Goal: Information Seeking & Learning: Learn about a topic

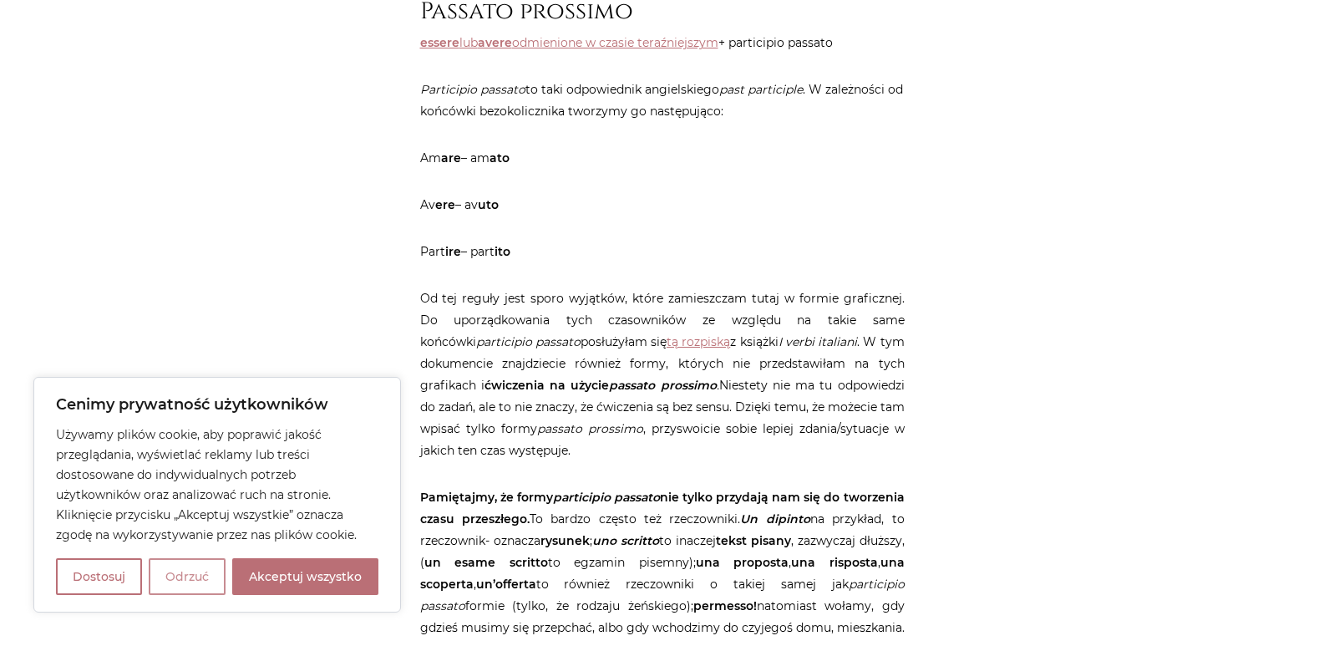
click at [197, 574] on button "Odrzuć" at bounding box center [187, 576] width 77 height 37
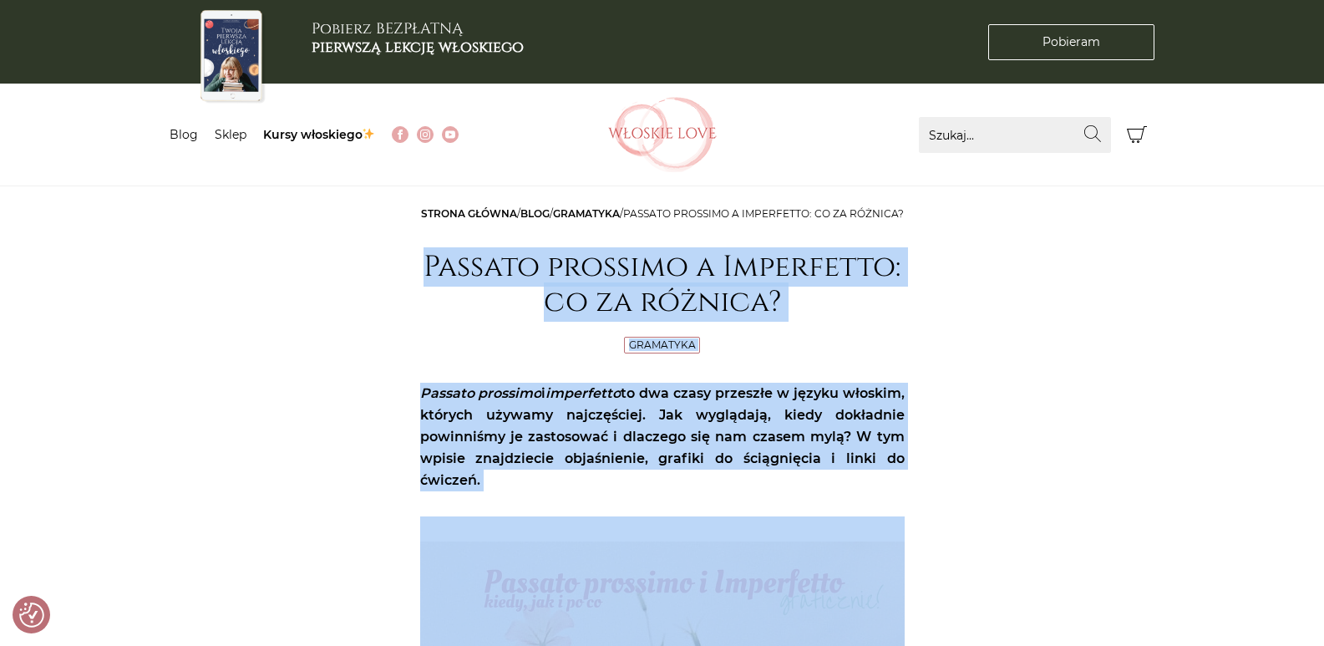
drag, startPoint x: 755, startPoint y: 441, endPoint x: 406, endPoint y: 281, distance: 383.8
copy article "Loremip dolorsit a Consectetu: ad el seddoei? Temporinc Utlabor etdolore m aliq…"
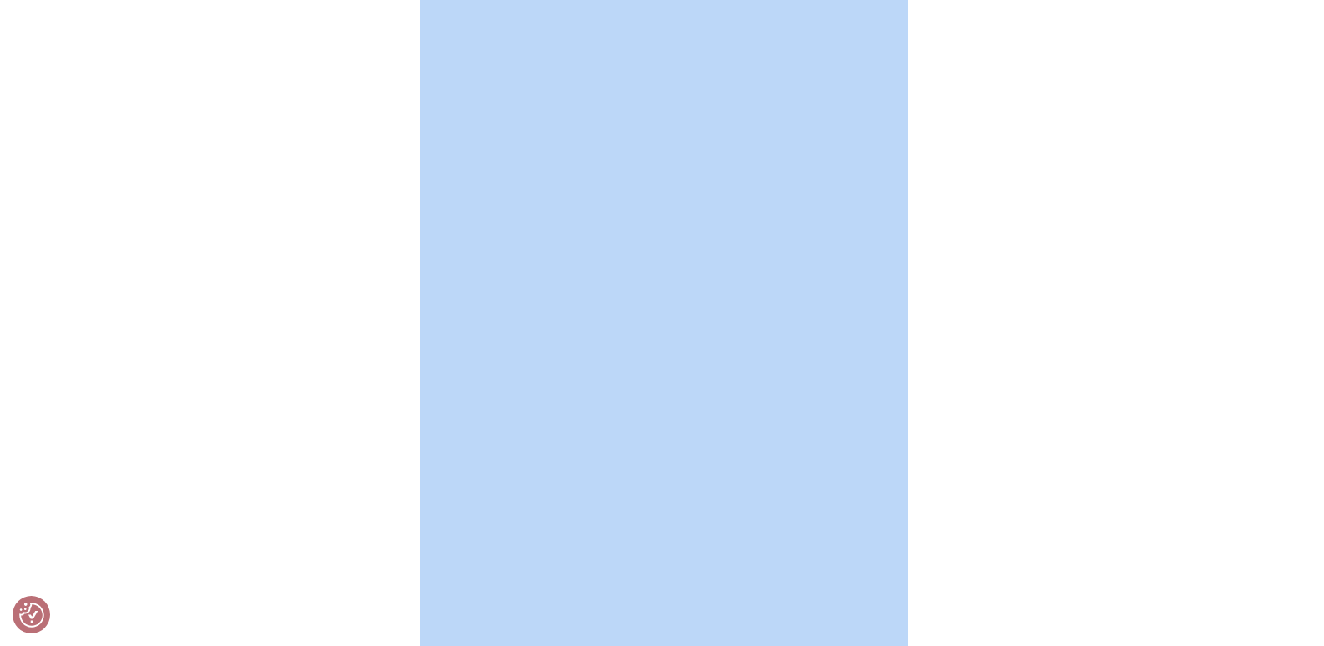
scroll to position [3925, 0]
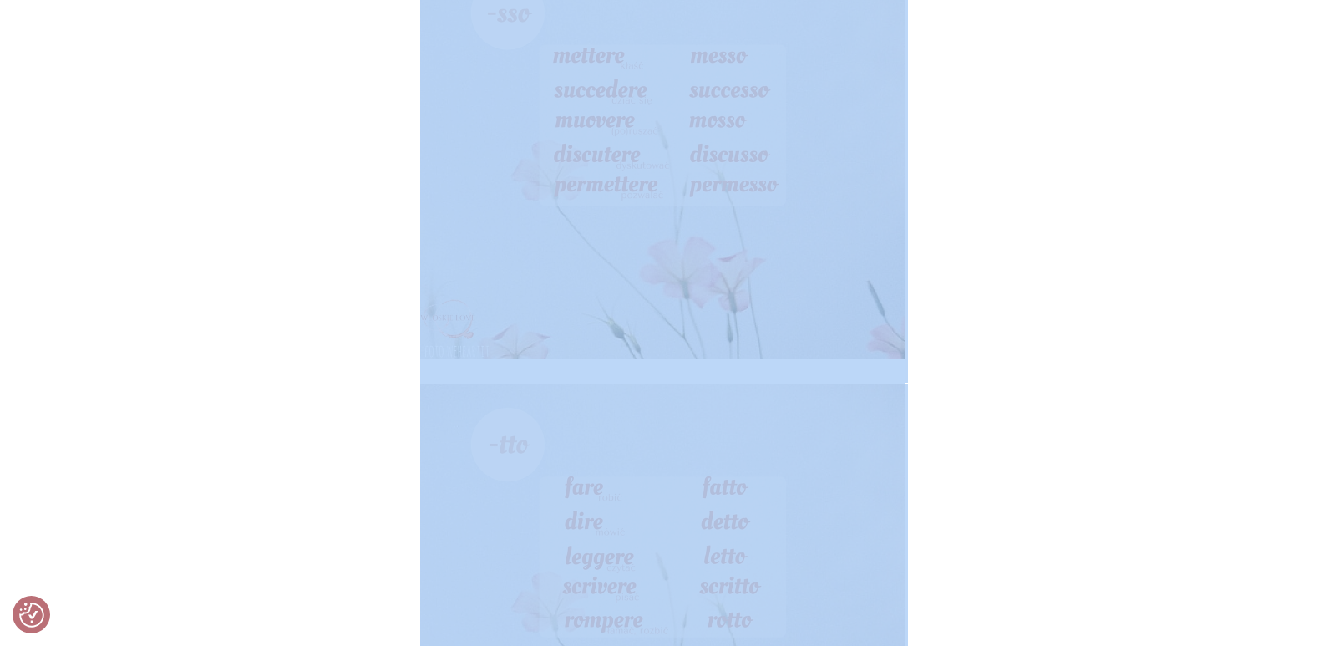
scroll to position [4343, 0]
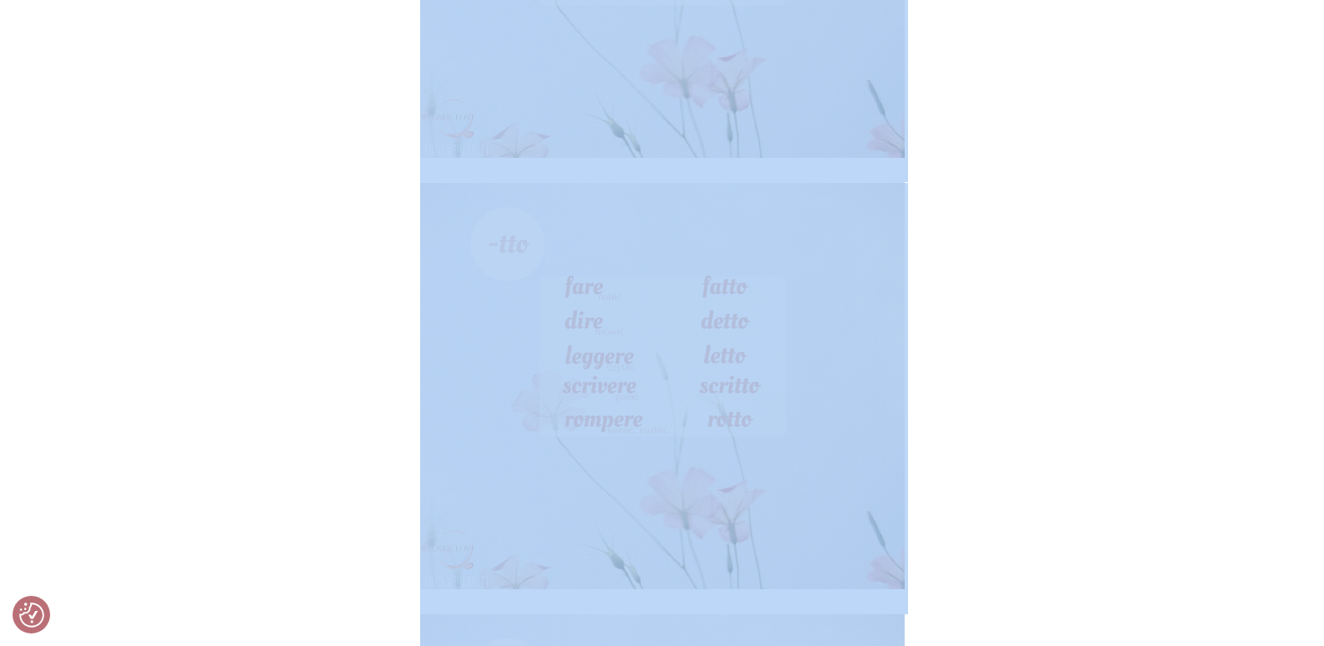
click at [811, 425] on img at bounding box center [662, 386] width 484 height 406
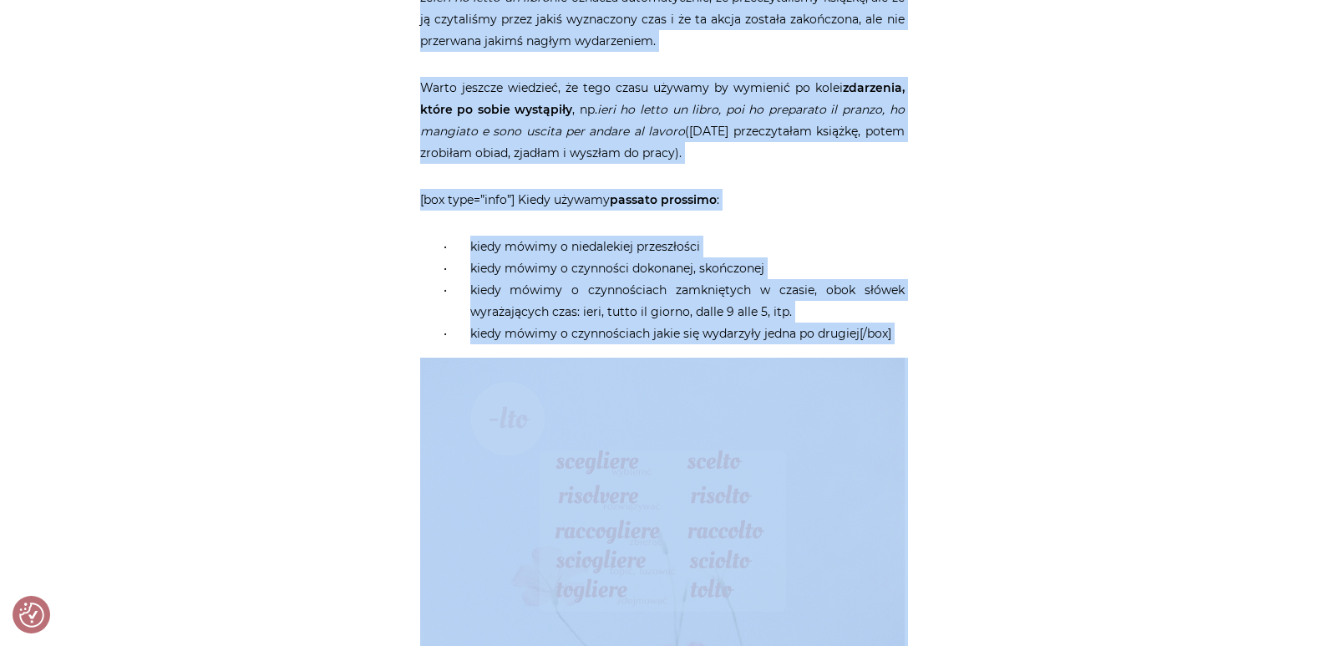
scroll to position [1587, 0]
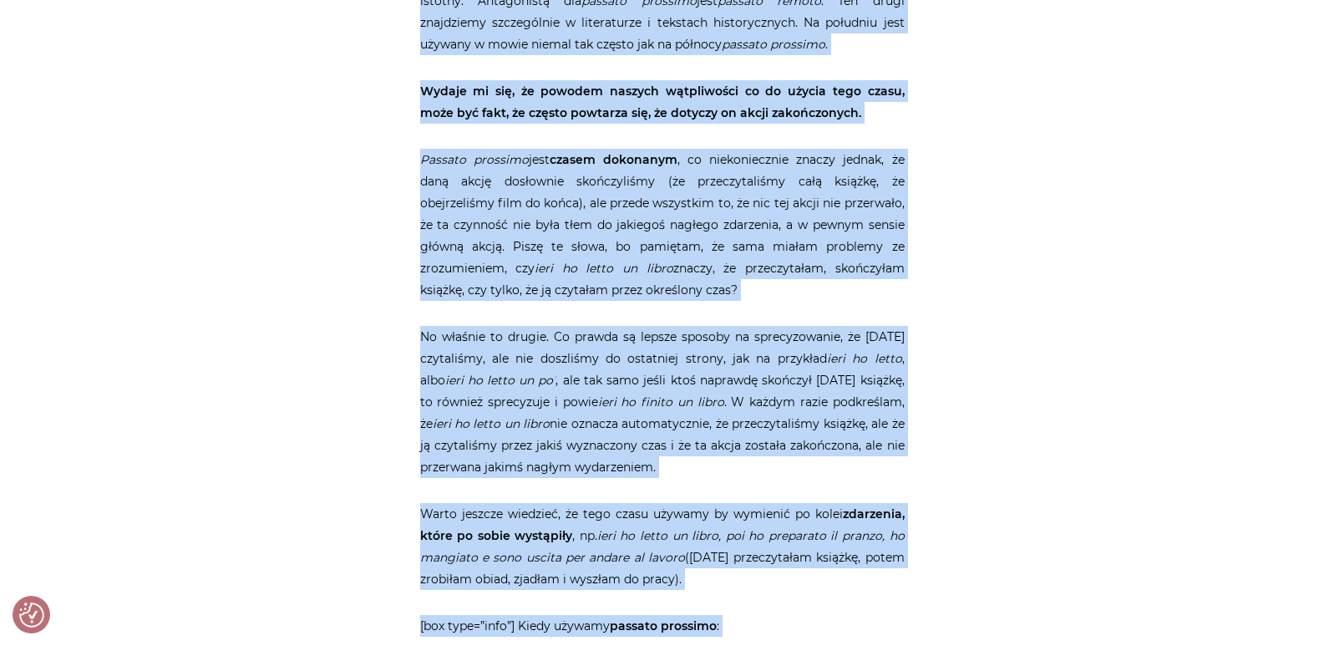
click at [737, 234] on p "Passato prossimo jest czasem dokonanym , co niekoniecznie znaczy jednak, że dan…" at bounding box center [662, 225] width 484 height 152
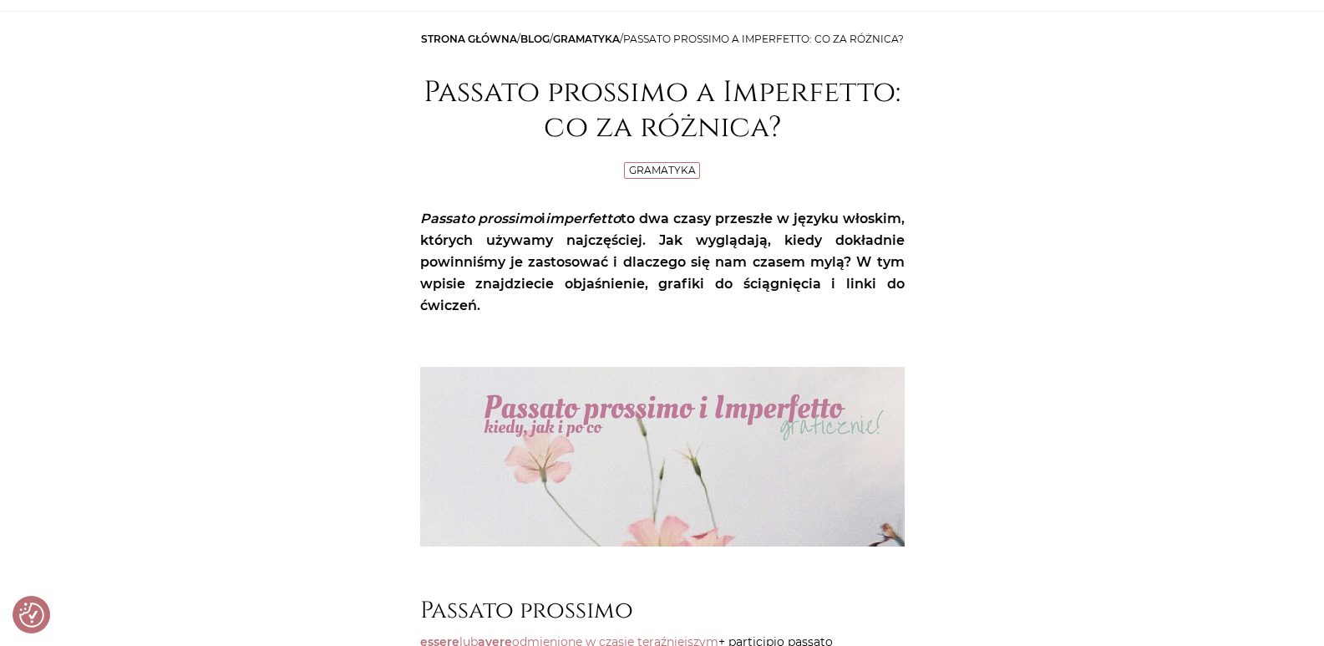
scroll to position [0, 0]
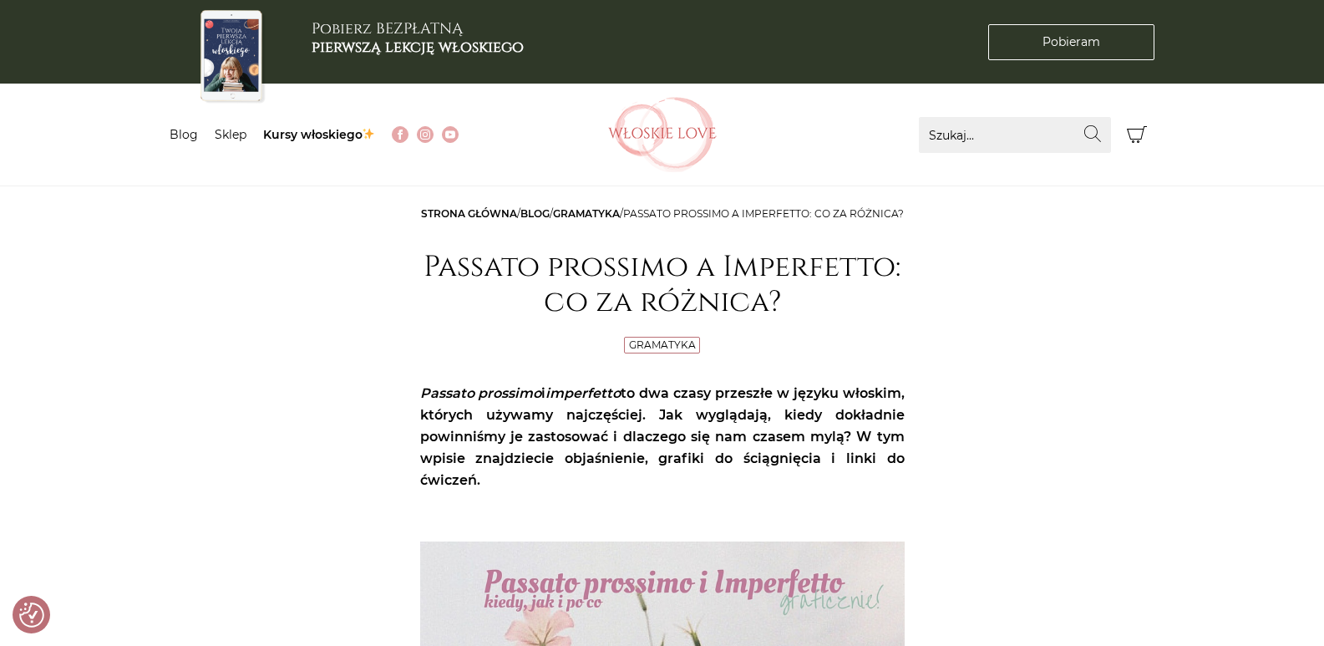
click at [620, 212] on link "Gramatyka" at bounding box center [586, 213] width 67 height 13
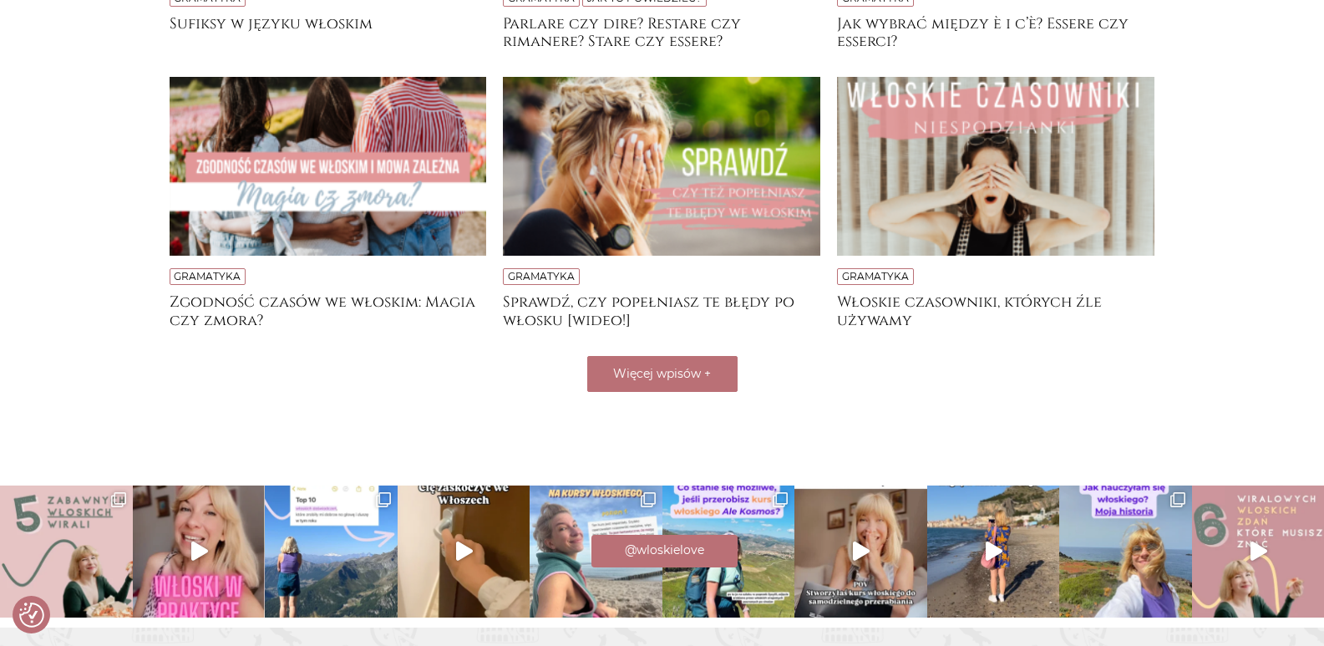
scroll to position [648, 0]
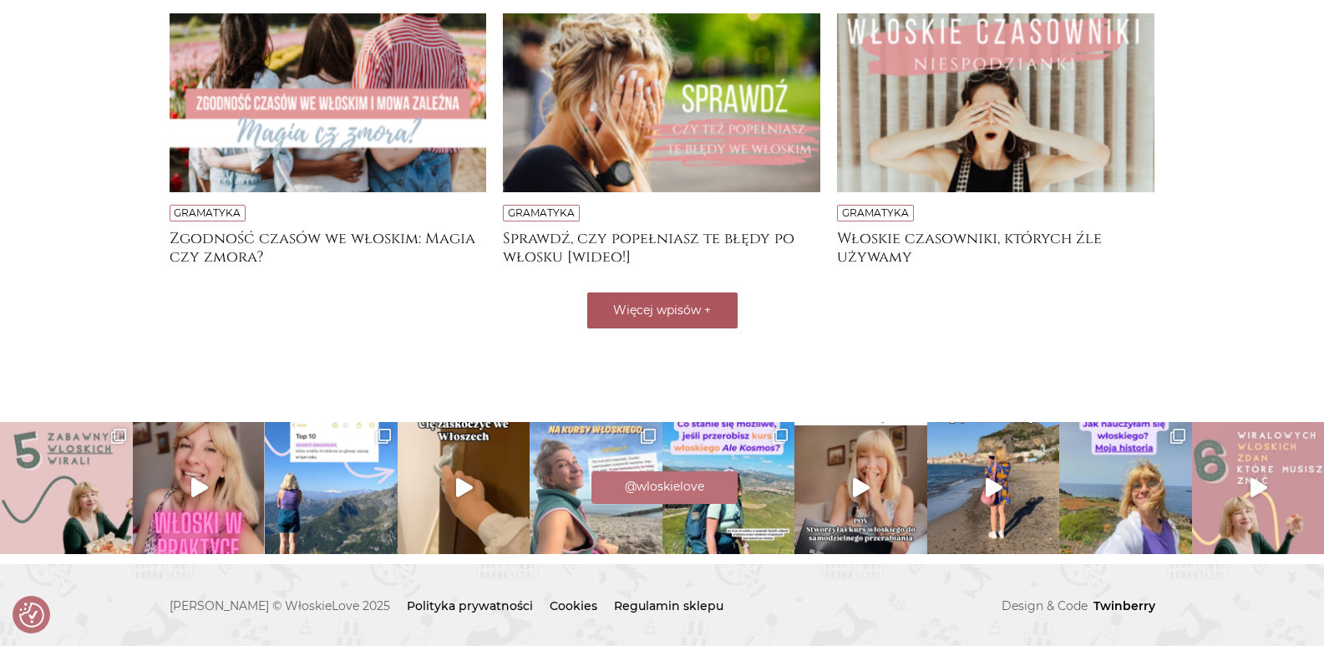
click at [702, 311] on button "Więcej wpisów +" at bounding box center [662, 310] width 150 height 36
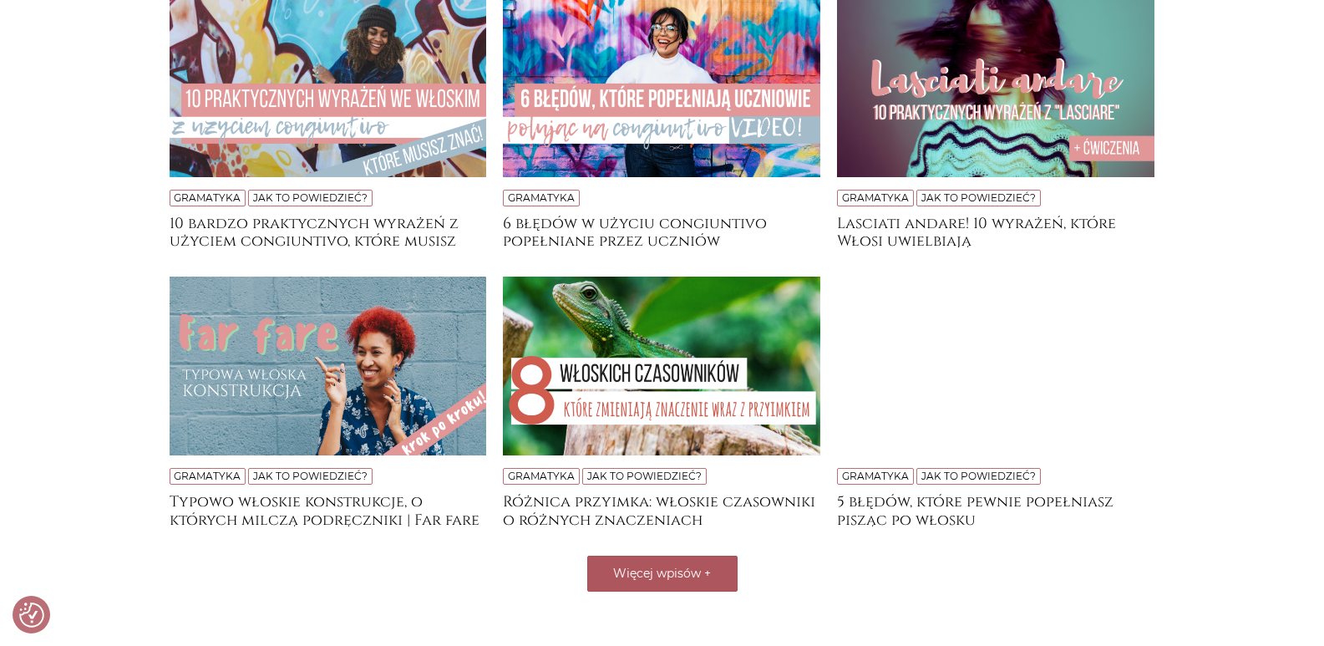
scroll to position [732, 0]
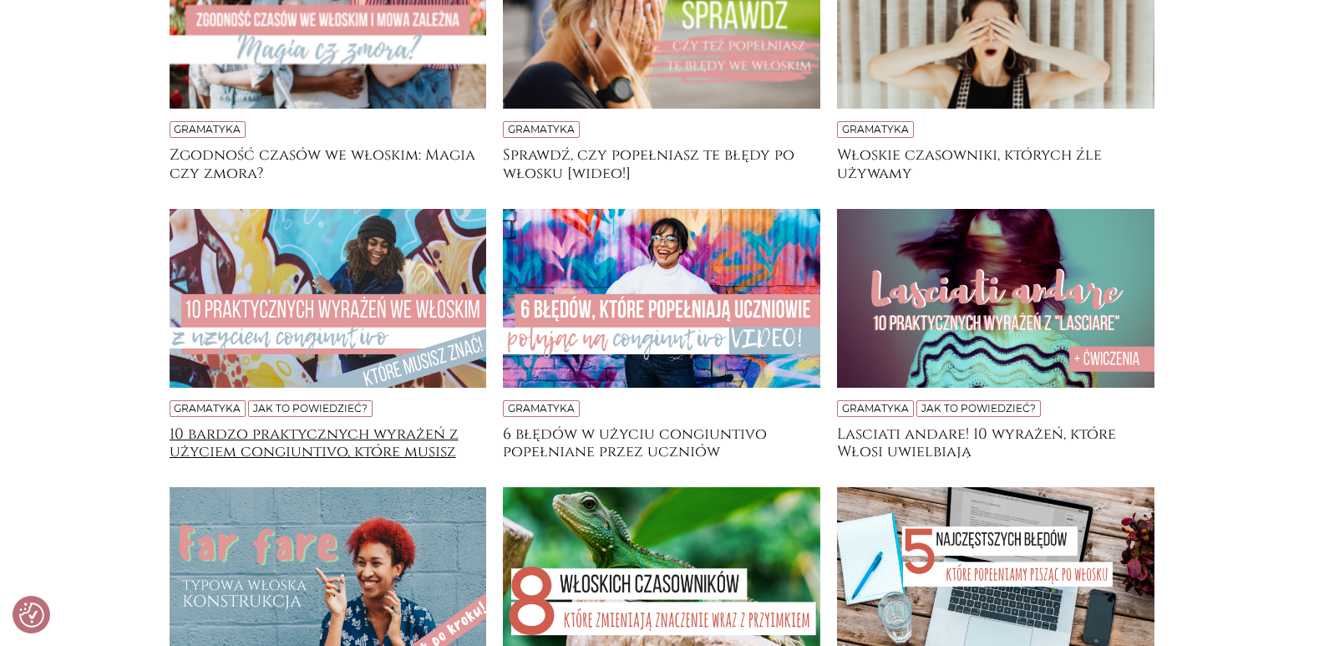
click at [290, 438] on h4 "10 bardzo praktycznych wyrażeń z użyciem congiuntivo, które musisz znać!" at bounding box center [328, 441] width 317 height 33
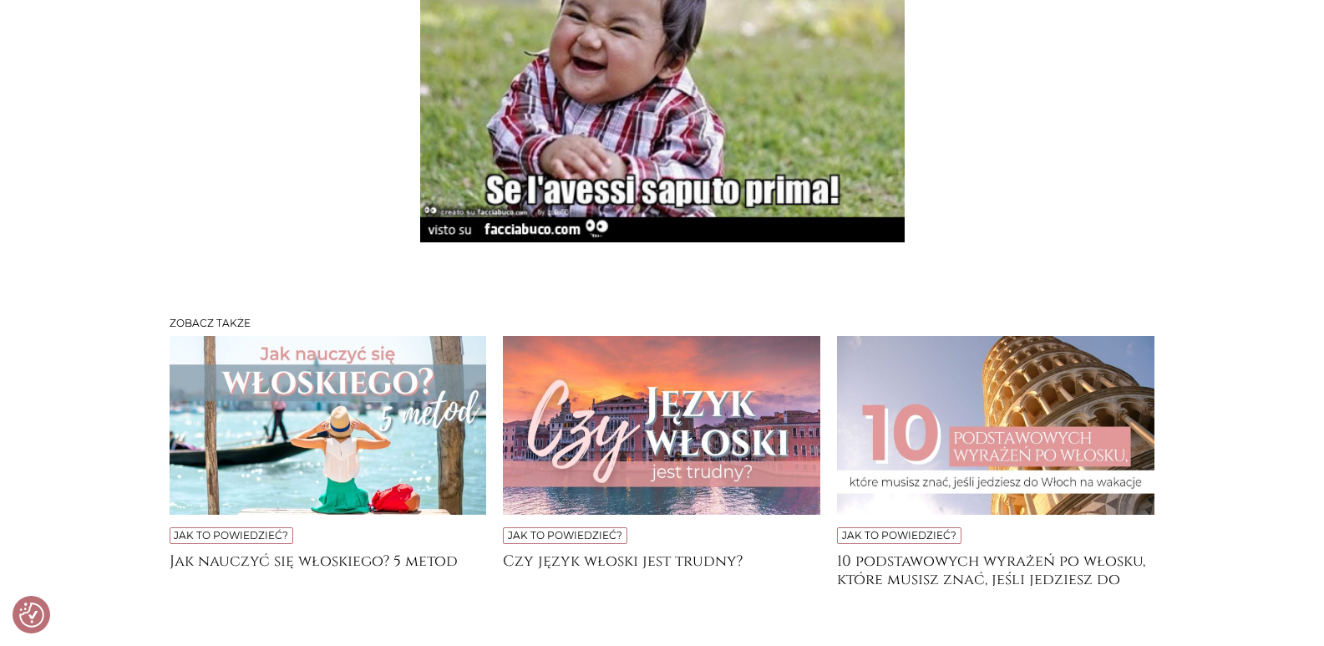
scroll to position [4510, 0]
